Goal: Use online tool/utility: Use online tool/utility

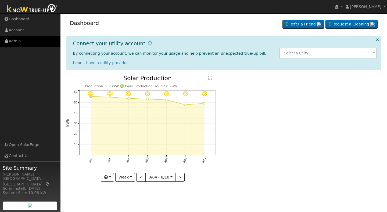
click at [12, 43] on link "Admin" at bounding box center [30, 41] width 60 height 11
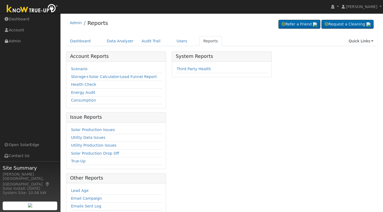
click at [79, 68] on link "Scenario" at bounding box center [79, 69] width 16 height 4
click at [80, 70] on link "Scenario" at bounding box center [79, 69] width 16 height 4
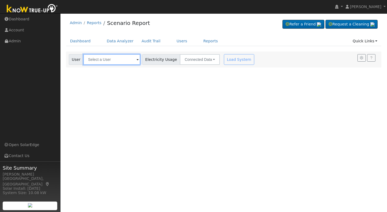
click at [93, 60] on input "text" at bounding box center [111, 59] width 57 height 11
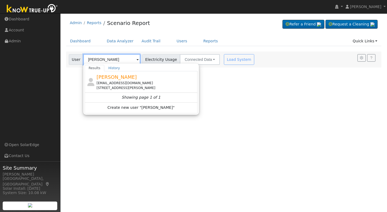
type input "[PERSON_NAME]"
click at [107, 77] on span "[PERSON_NAME]" at bounding box center [116, 77] width 40 height 6
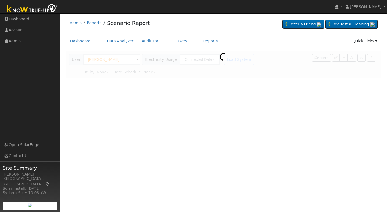
type input "Southern [US_STATE] Edison"
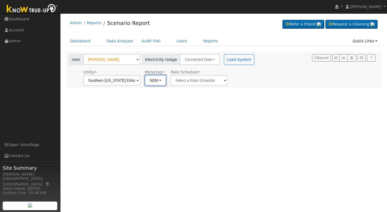
click at [158, 81] on button "NEM" at bounding box center [155, 80] width 21 height 11
click at [153, 100] on link "NBT" at bounding box center [162, 100] width 37 height 8
type input "TOU-D-PRIME"
click at [153, 100] on div "User Profile First name Last name Email Email Notifications No Emails No Emails…" at bounding box center [223, 112] width 326 height 199
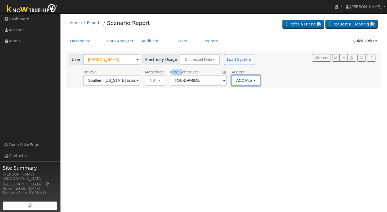
click at [254, 79] on button "ACC Plus" at bounding box center [245, 80] width 29 height 11
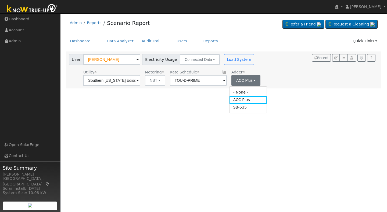
click at [236, 108] on link "SB-535" at bounding box center [247, 108] width 37 height 8
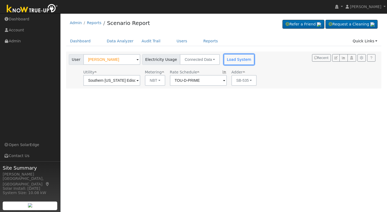
click at [236, 60] on button "Load System" at bounding box center [239, 59] width 31 height 11
